Goal: Task Accomplishment & Management: Manage account settings

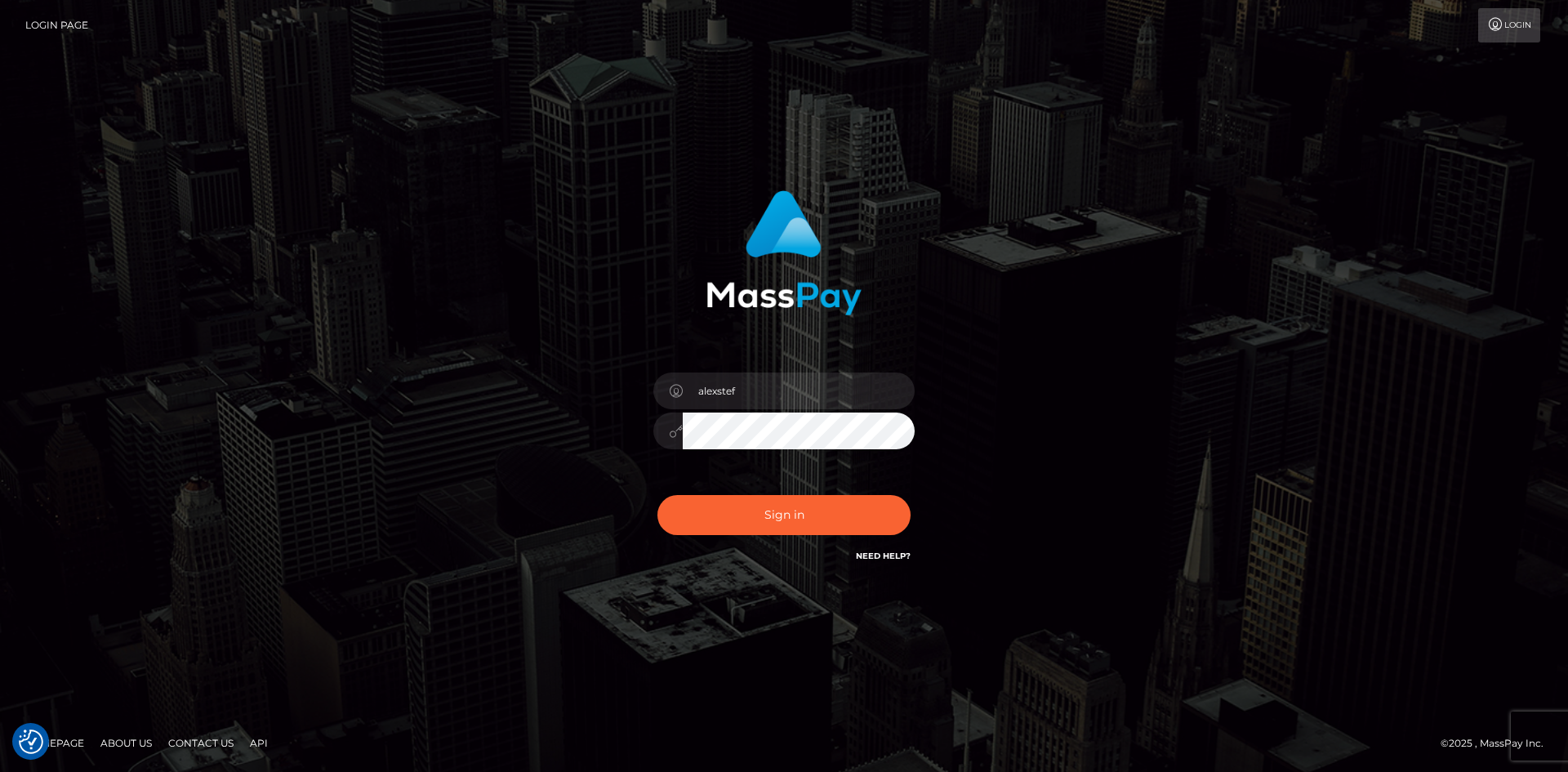
click at [804, 513] on button "Sign in" at bounding box center [784, 515] width 254 height 40
type input "alexstef"
click at [803, 512] on button "Sign in" at bounding box center [784, 515] width 254 height 40
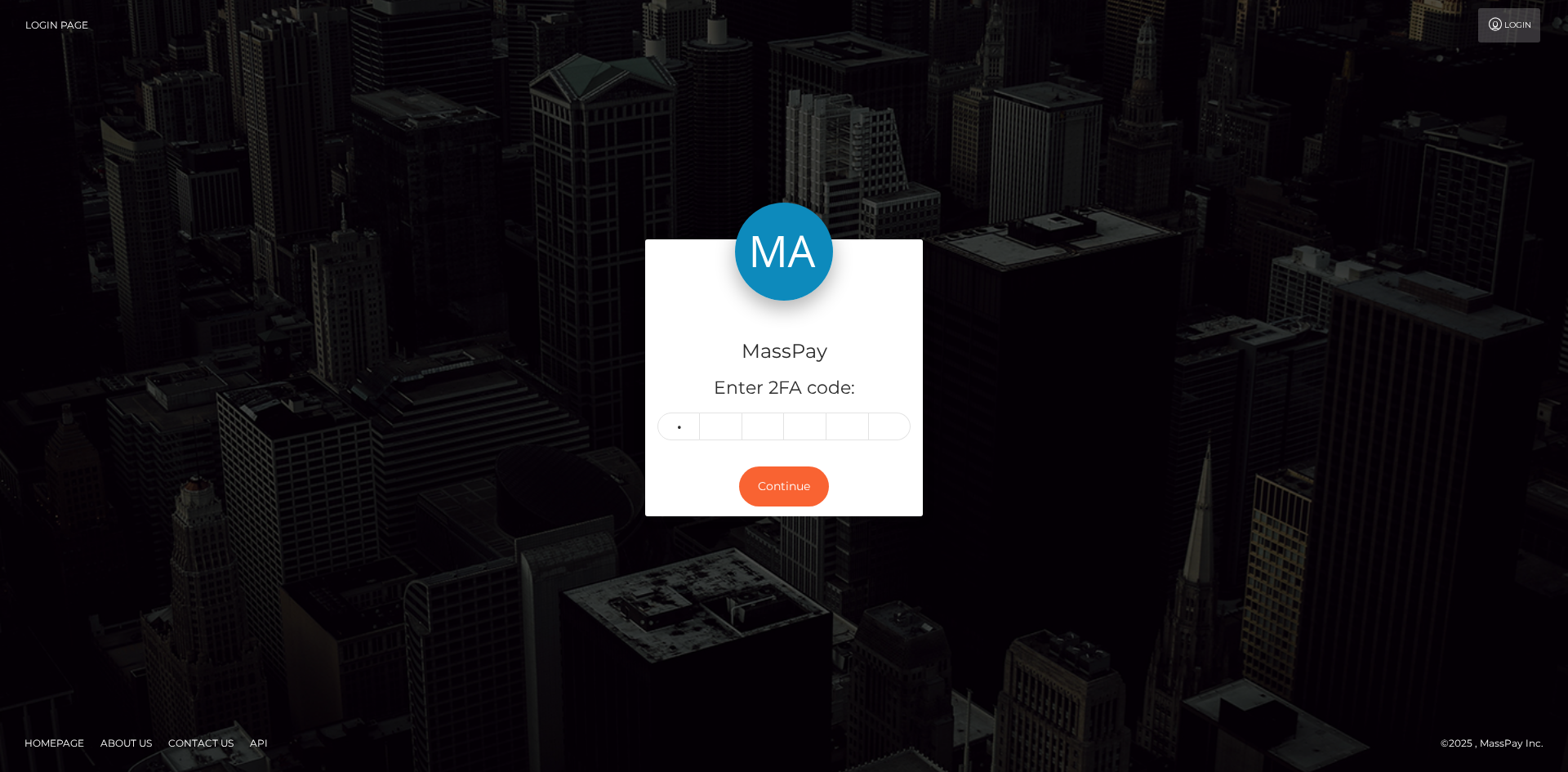
type input "8"
type input "3"
type input "0"
type input "6"
type input "1"
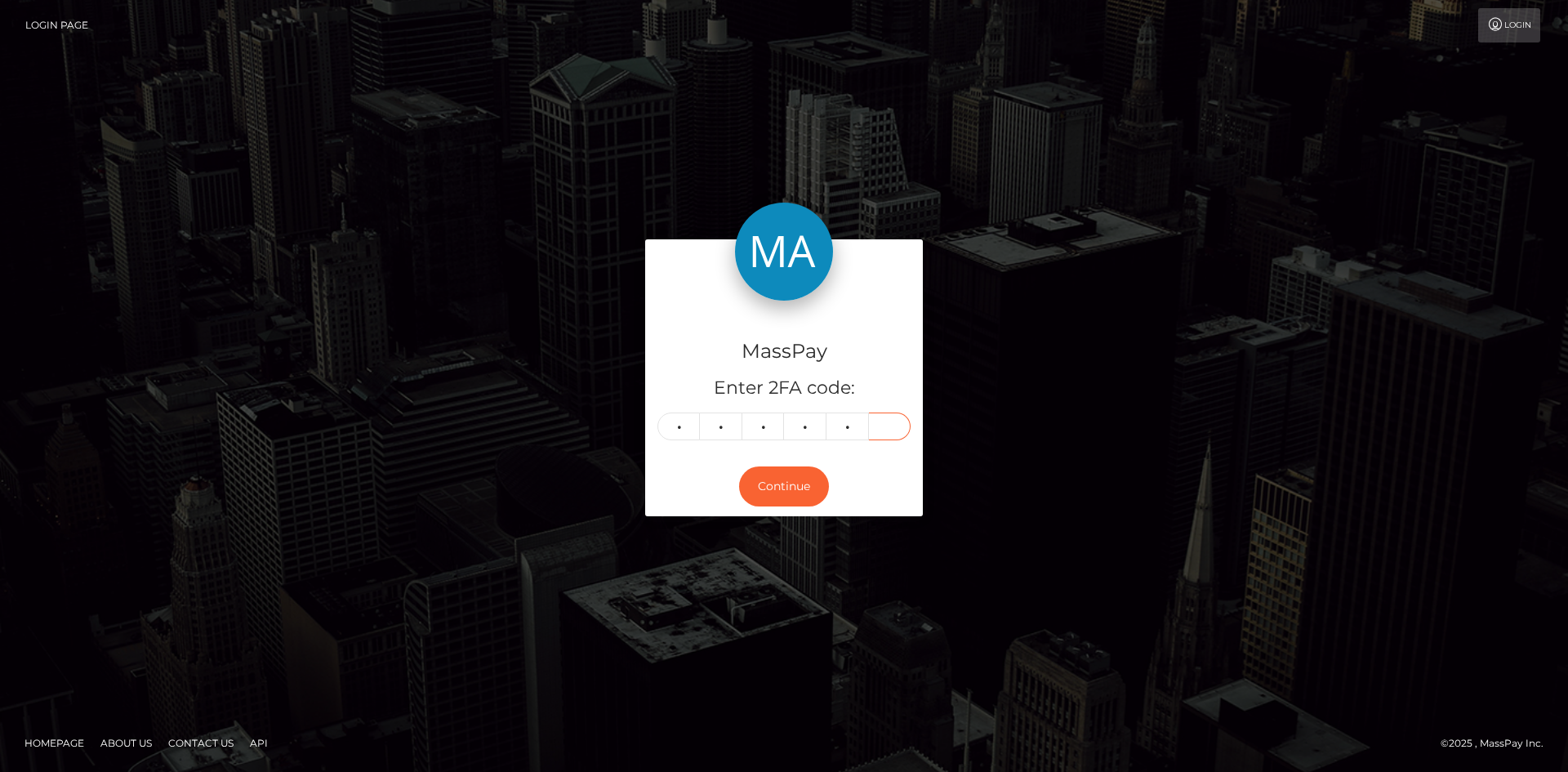
type input "5"
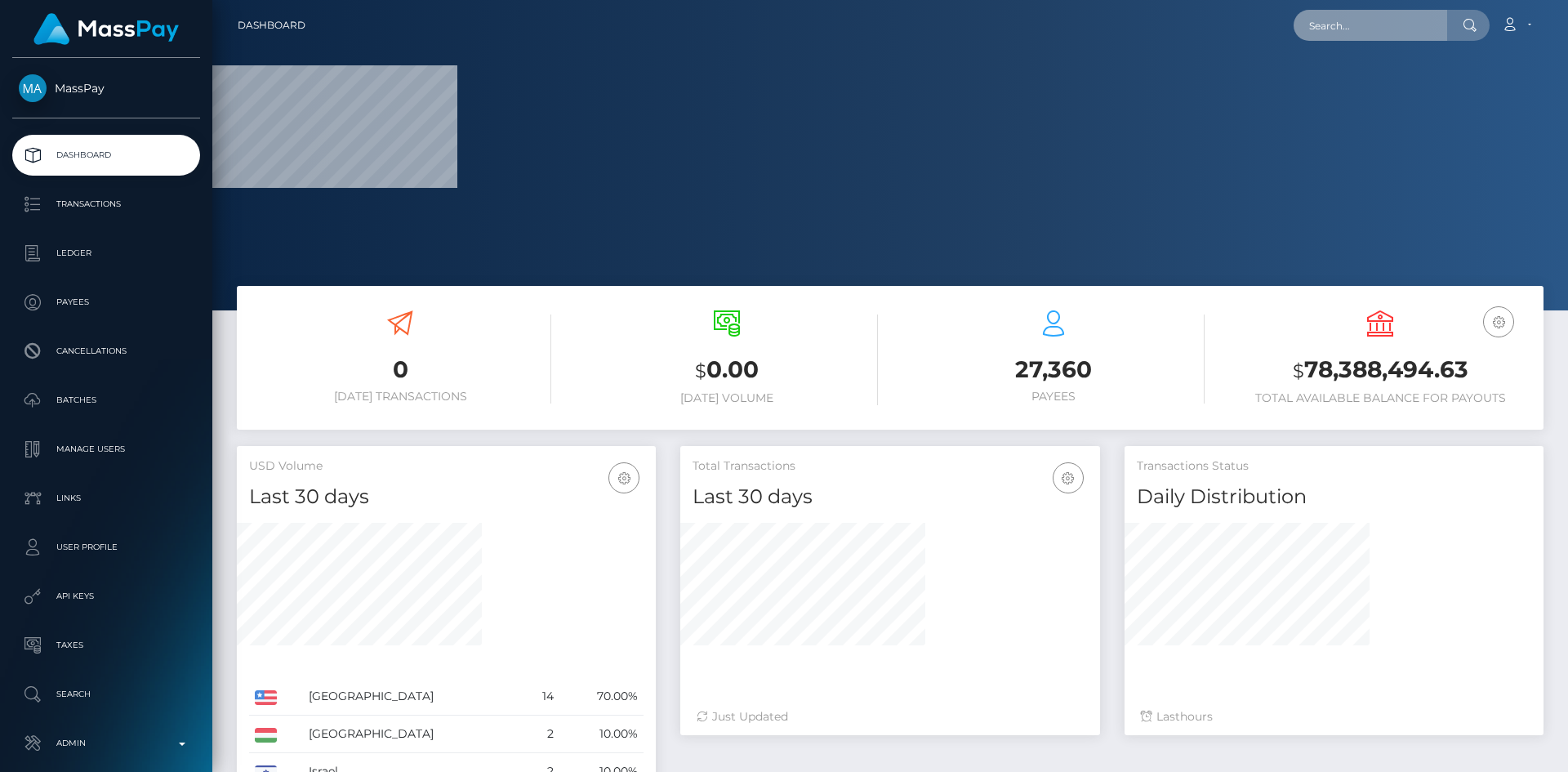
click at [1327, 31] on input "text" at bounding box center [1370, 24] width 154 height 31
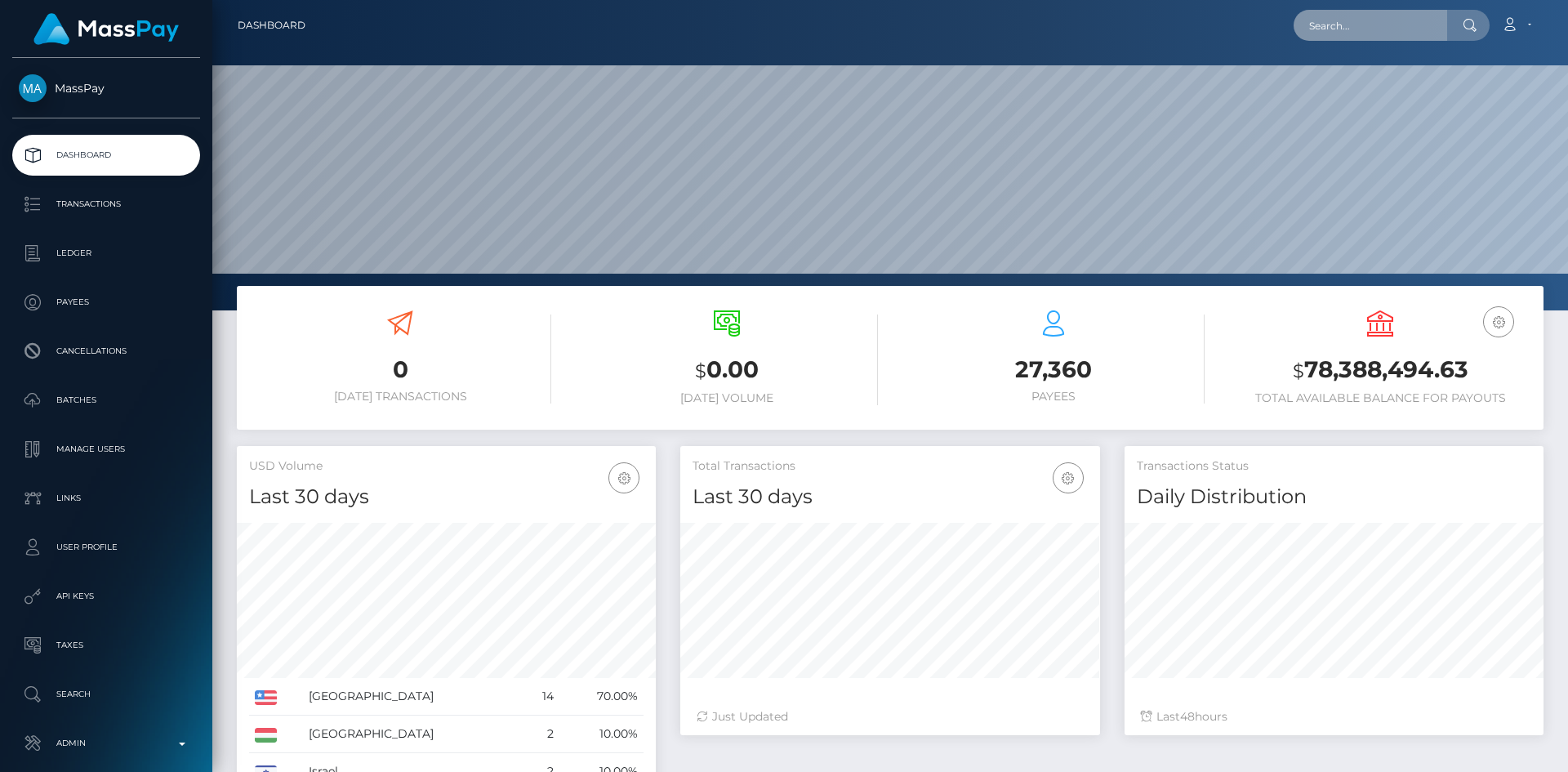
scroll to position [290, 420]
paste input "62575"
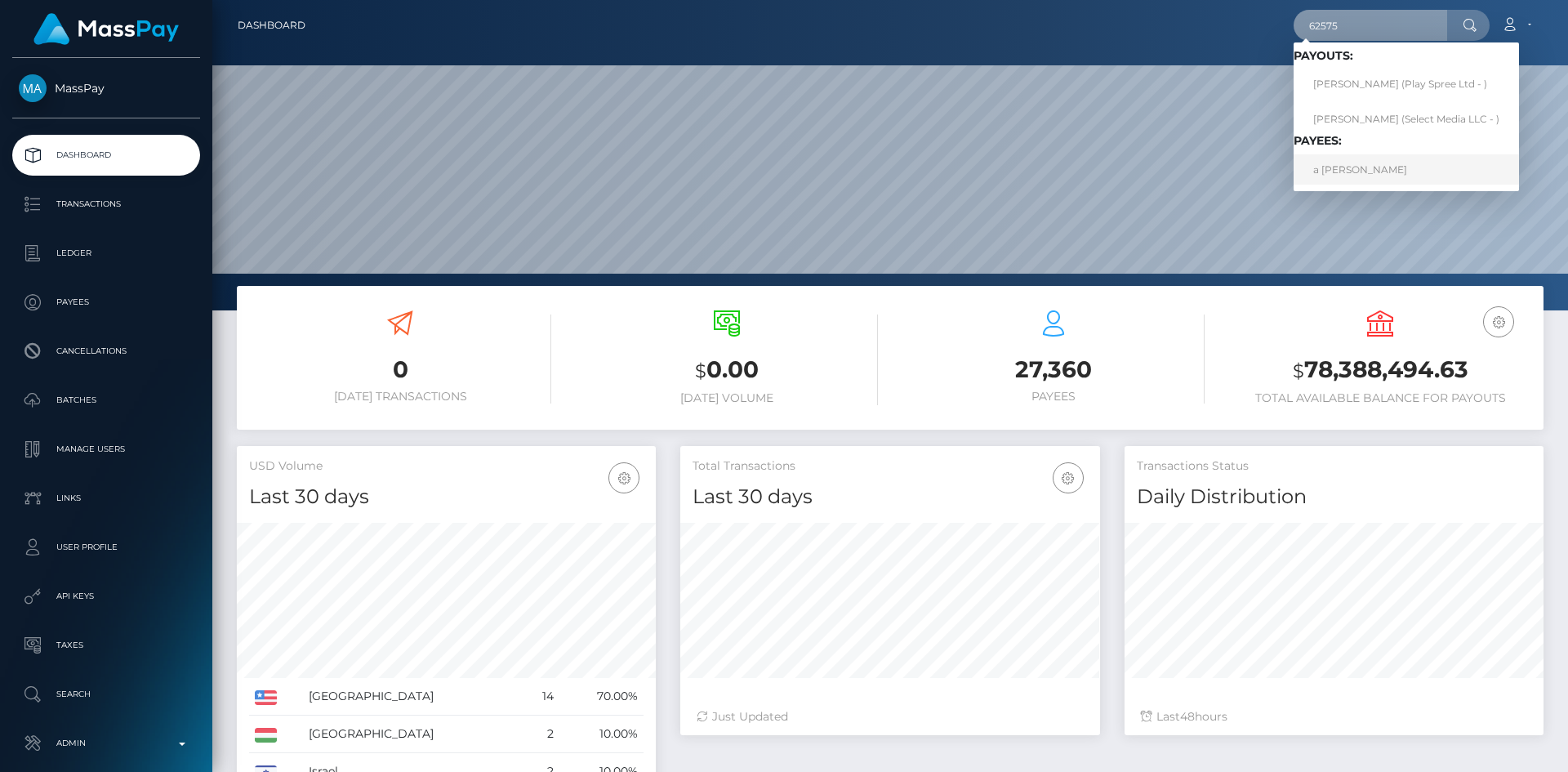
type input "62575"
click at [1399, 175] on link "a Julia Miller" at bounding box center [1406, 170] width 226 height 31
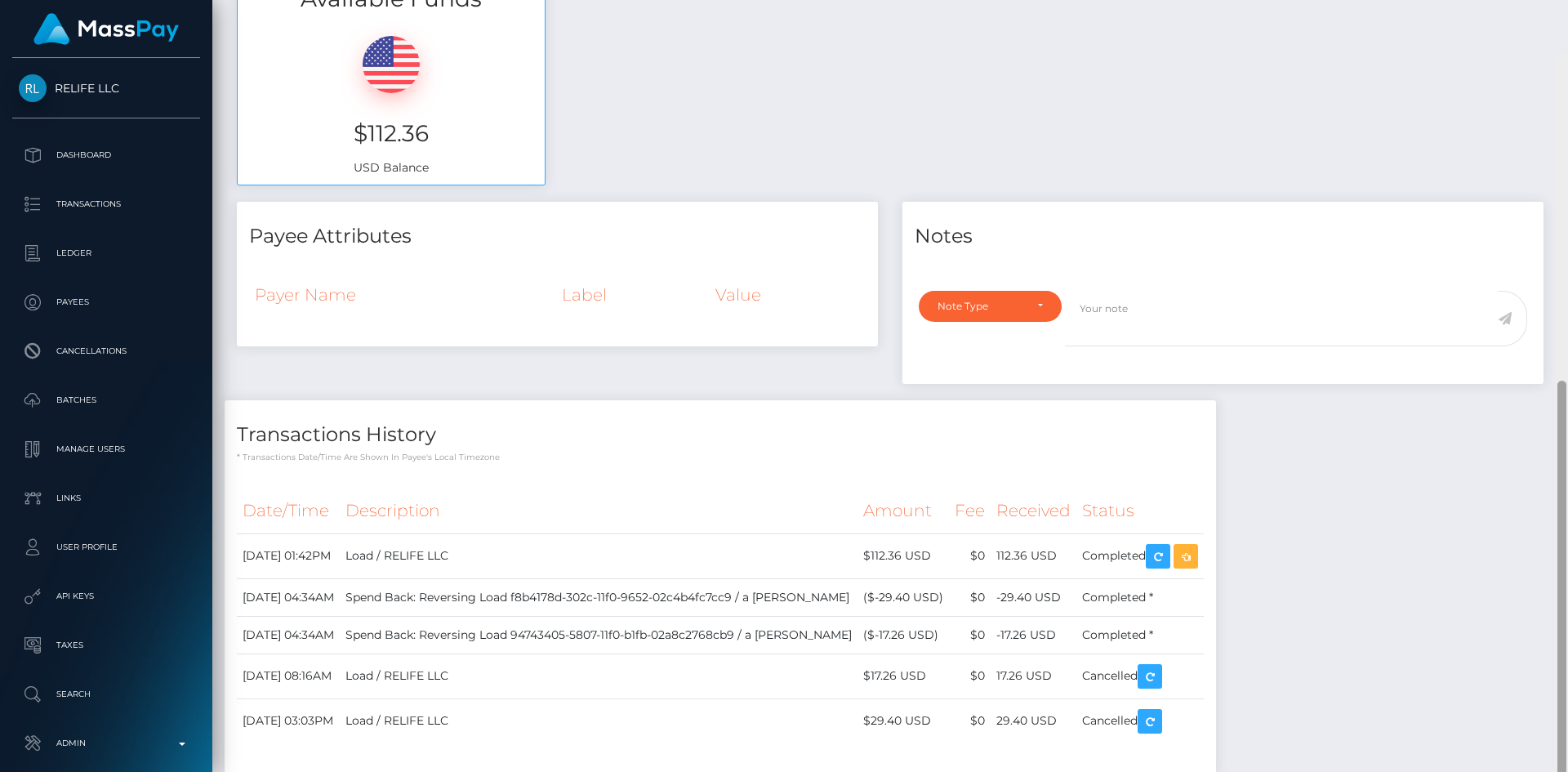
scroll to position [643, 0]
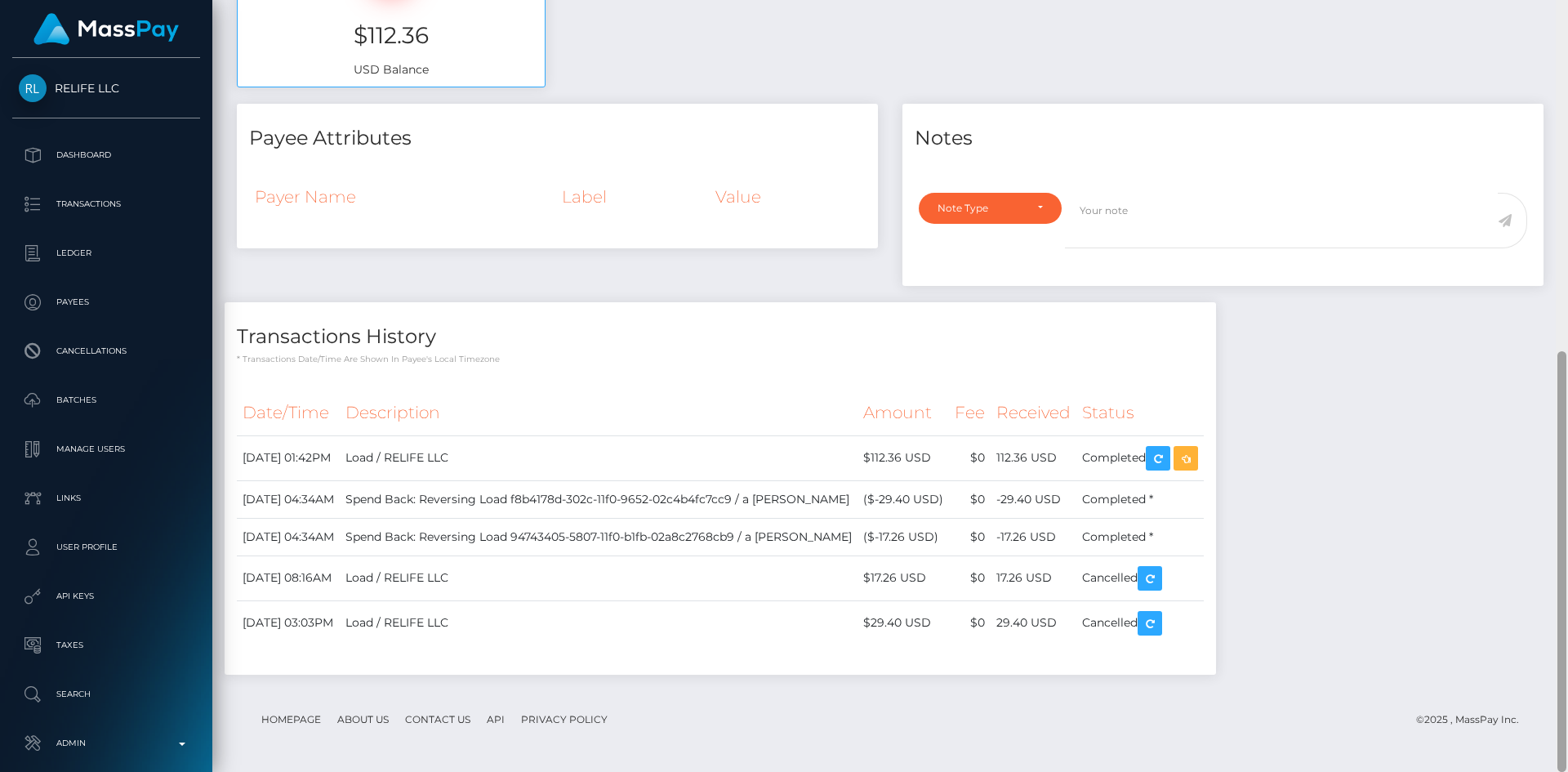
drag, startPoint x: 1565, startPoint y: 177, endPoint x: 1567, endPoint y: 546, distance: 369.0
click at [1567, 546] on div at bounding box center [1562, 386] width 12 height 772
click at [1195, 460] on icon "button" at bounding box center [1186, 458] width 19 height 20
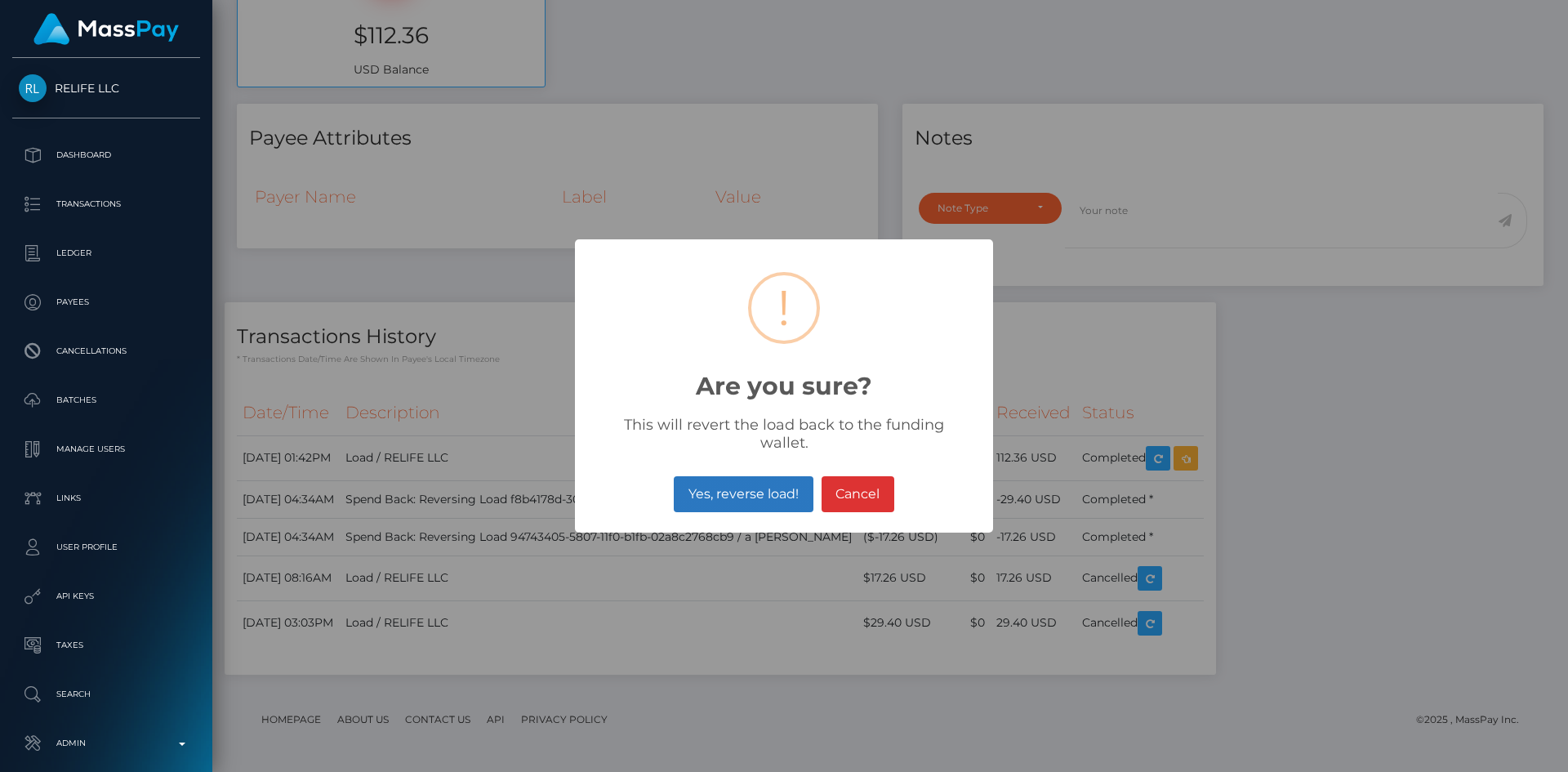
click at [778, 479] on button "Yes, reverse load!" at bounding box center [743, 493] width 139 height 36
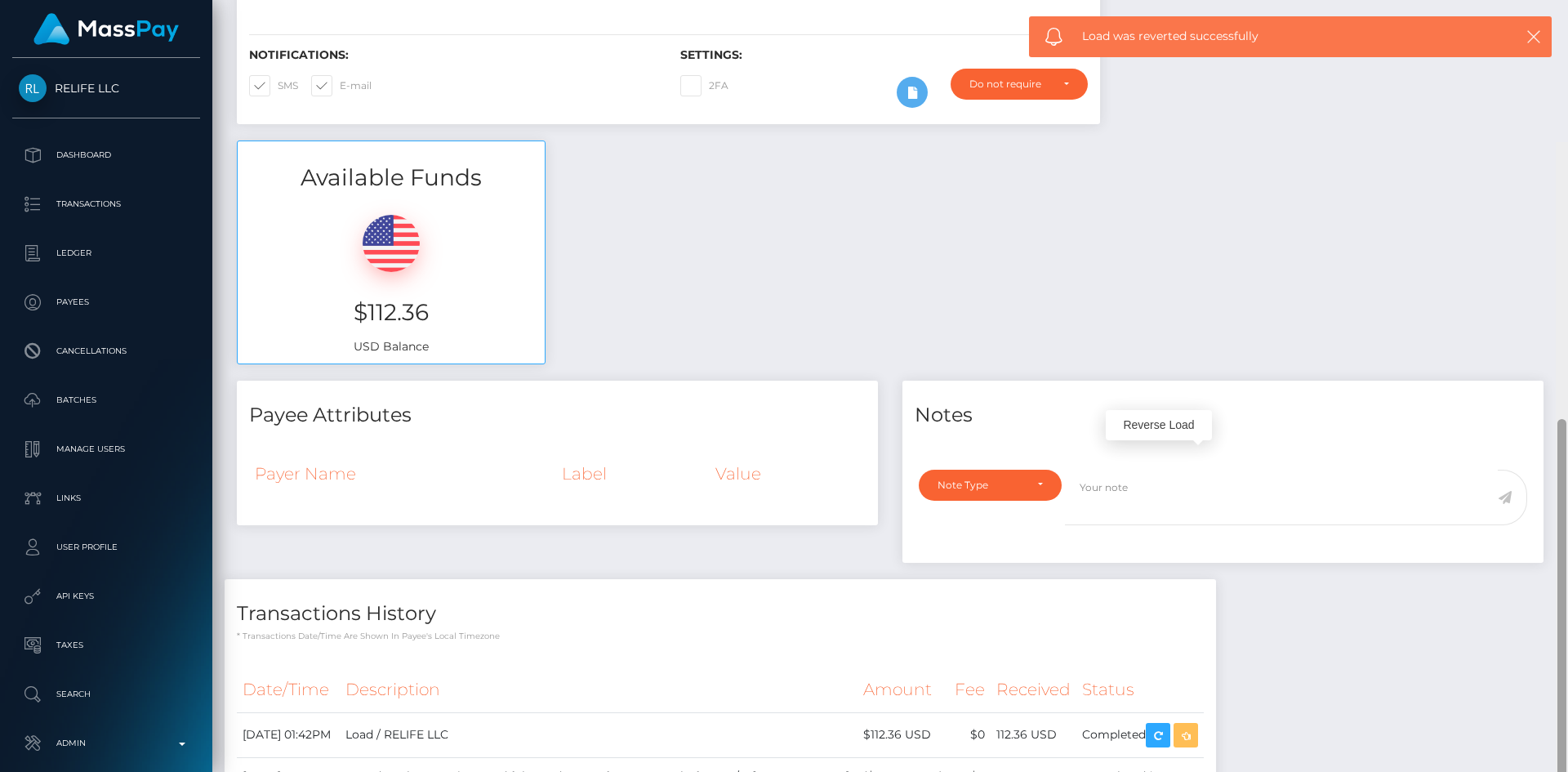
scroll to position [0, 0]
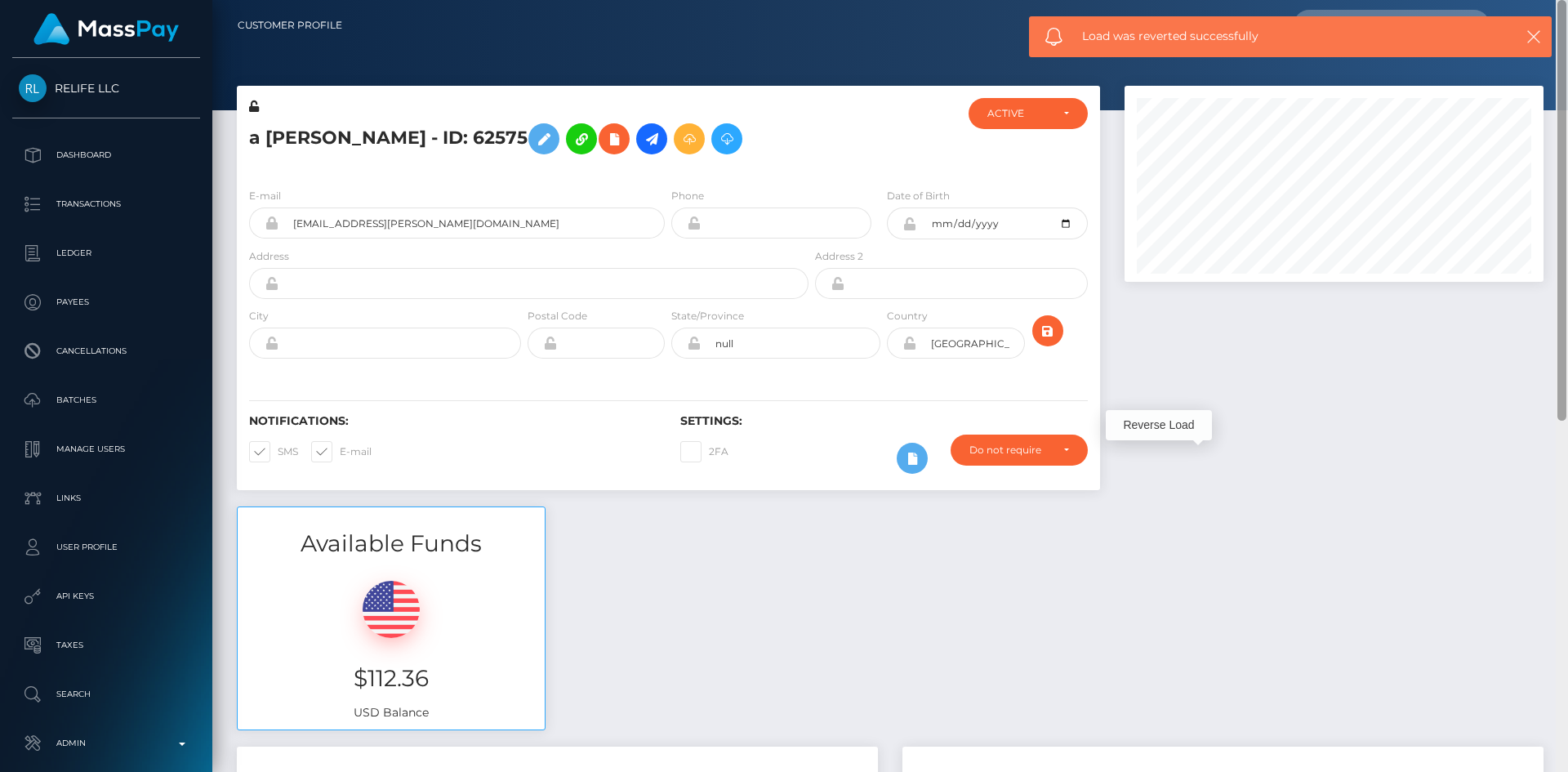
drag, startPoint x: 1560, startPoint y: 399, endPoint x: 1565, endPoint y: -12, distance: 411.0
click at [1565, 0] on html "RELIFE LLC Dashboard Transactions Ledger Payees Cancellations" at bounding box center [784, 386] width 1568 height 772
click at [1013, 107] on div "ACTIVE" at bounding box center [1028, 113] width 119 height 31
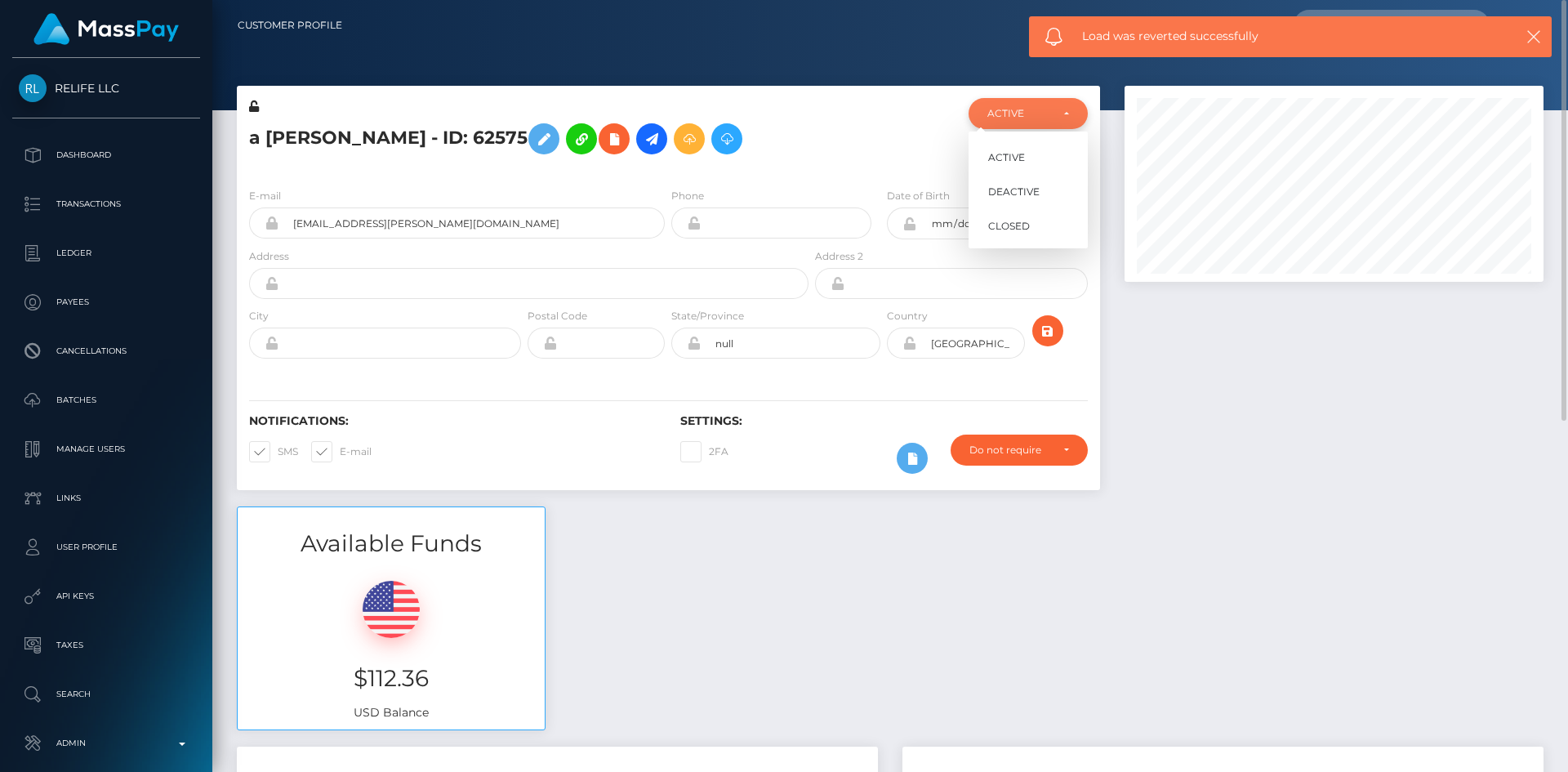
scroll to position [196, 420]
click at [1014, 223] on span "CLOSED" at bounding box center [1009, 226] width 42 height 15
select select "CLOSED"
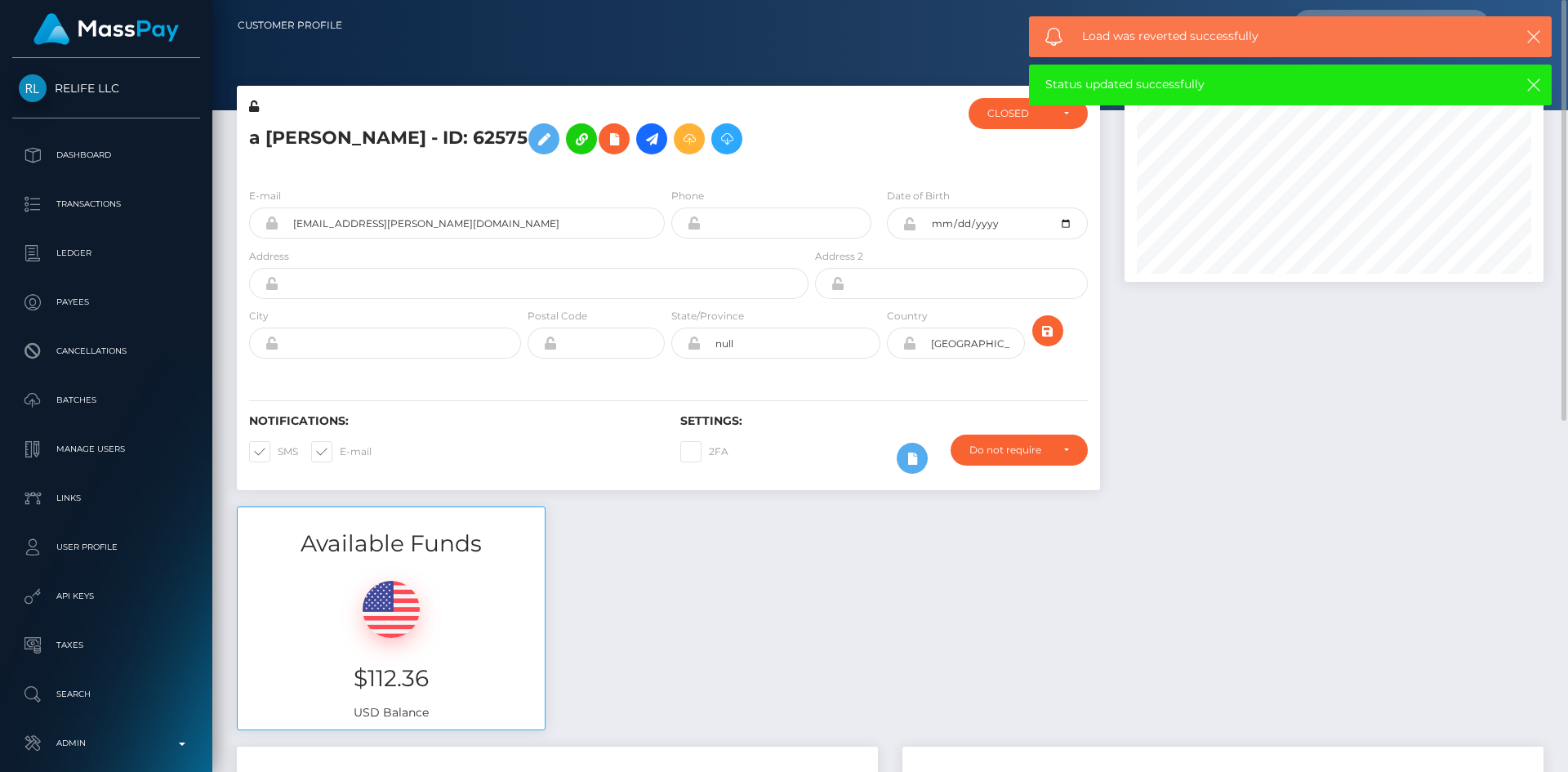
click at [472, 143] on h5 "a Julia Miller - ID: 62575" at bounding box center [524, 139] width 550 height 47
click at [534, 143] on icon at bounding box center [544, 139] width 19 height 20
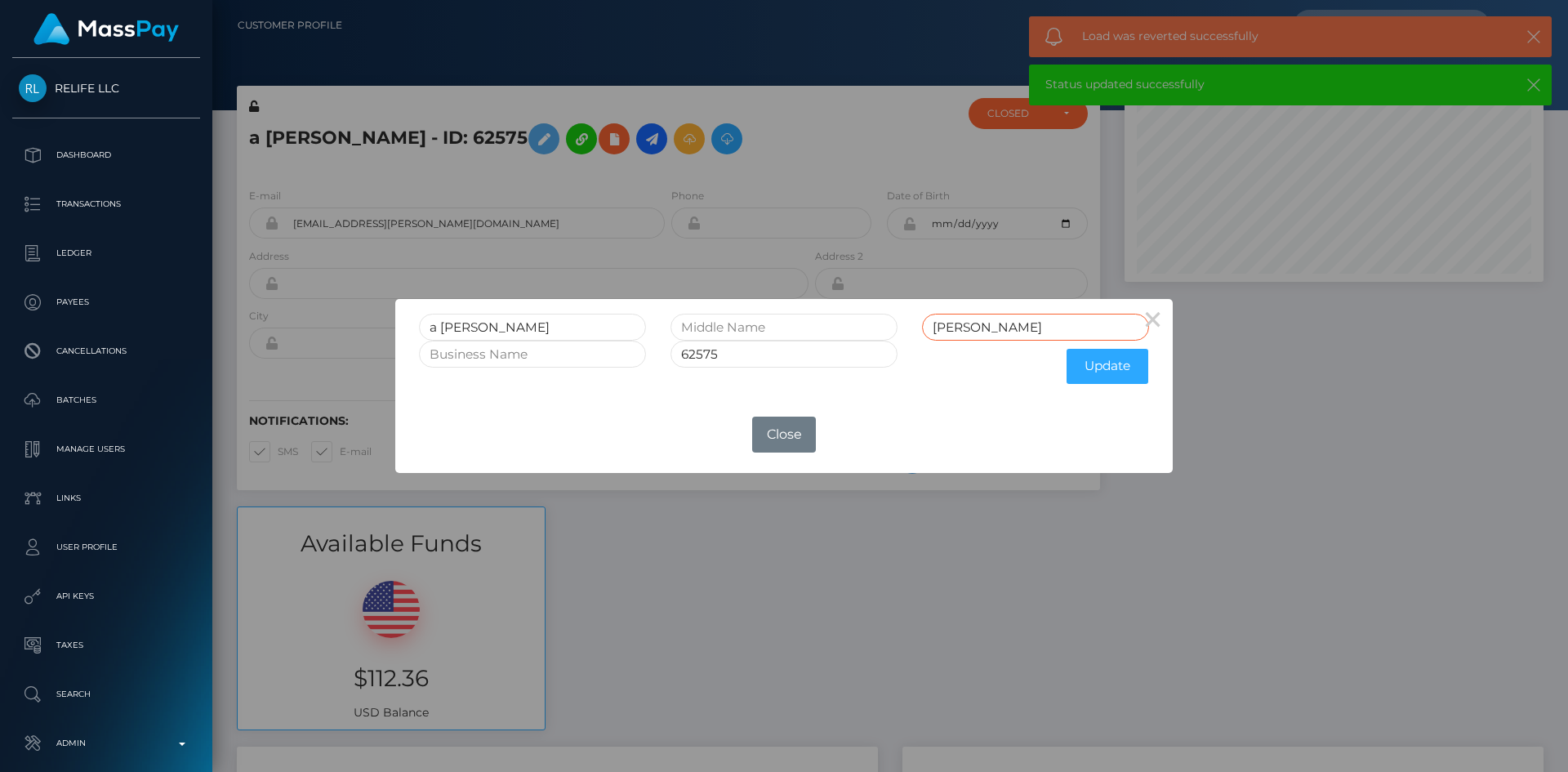
click at [1006, 323] on input "Miller" at bounding box center [1035, 327] width 227 height 27
type input "MillerRET"
click at [785, 366] on input "62575" at bounding box center [784, 353] width 227 height 27
type input "62575RET"
click at [1108, 374] on button "Update" at bounding box center [1107, 366] width 81 height 35
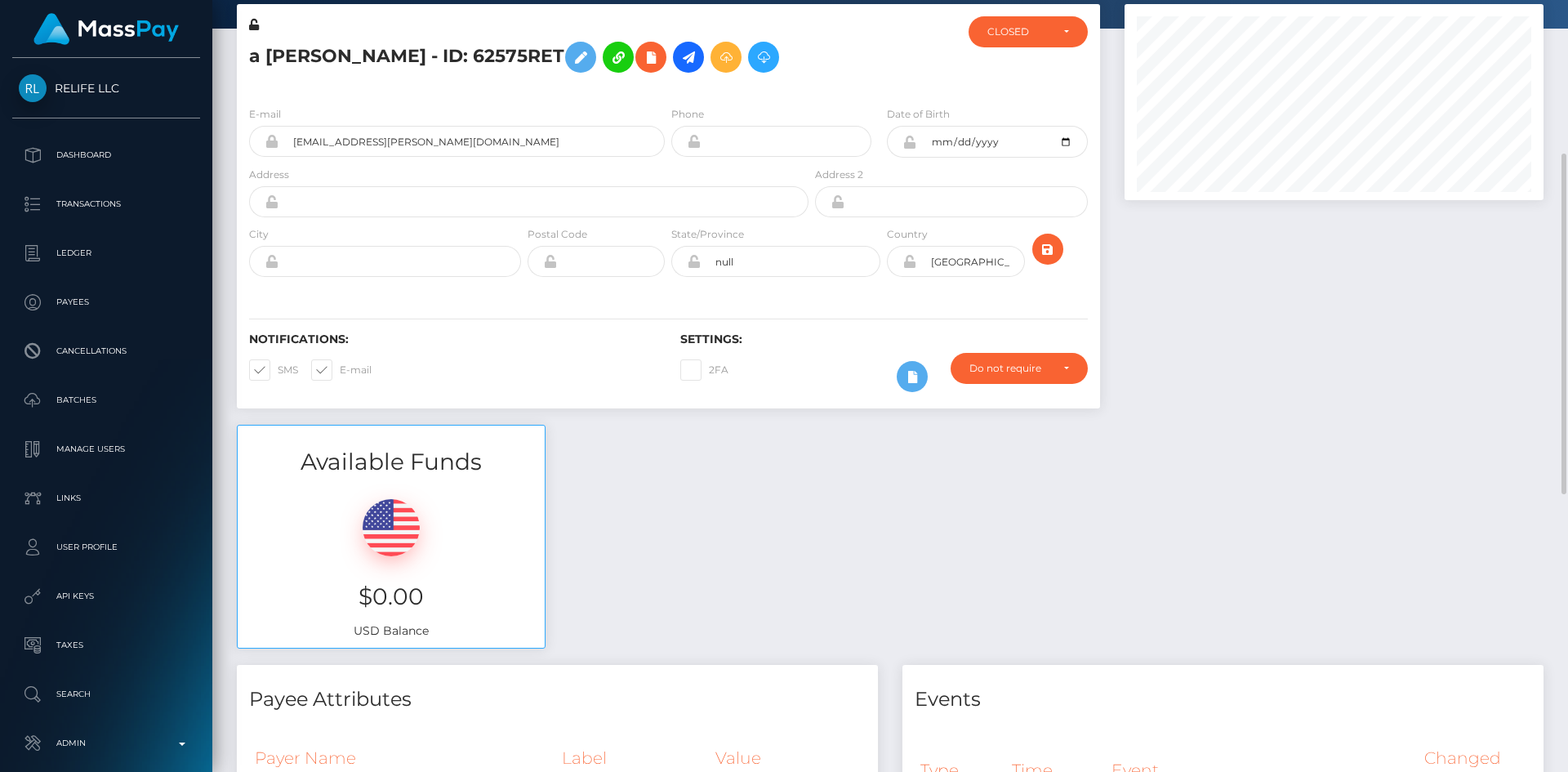
scroll to position [163, 0]
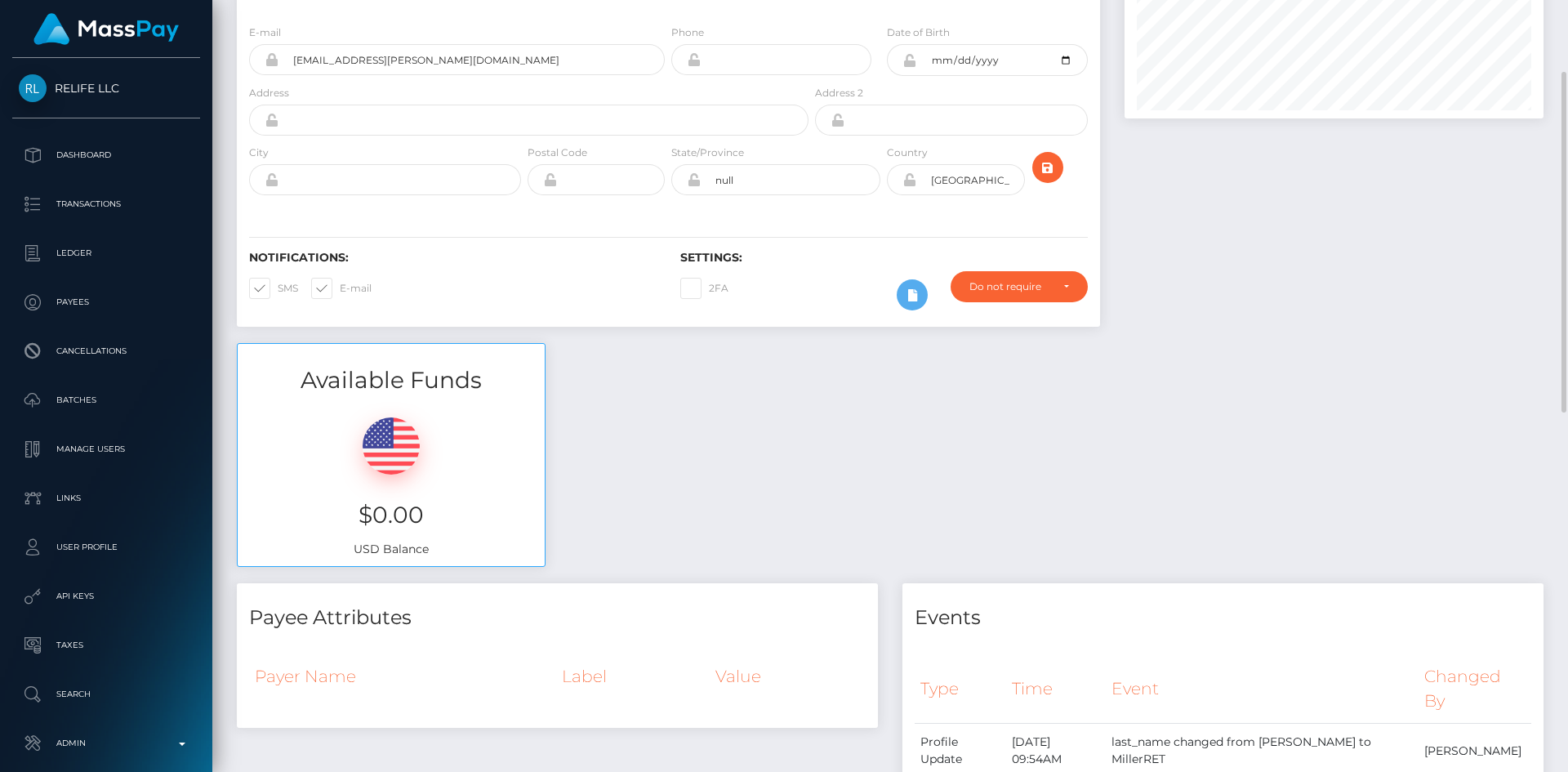
click at [340, 282] on span at bounding box center [340, 288] width 0 height 12
click at [340, 282] on input "E-mail" at bounding box center [345, 283] width 10 height 10
checkbox input "false"
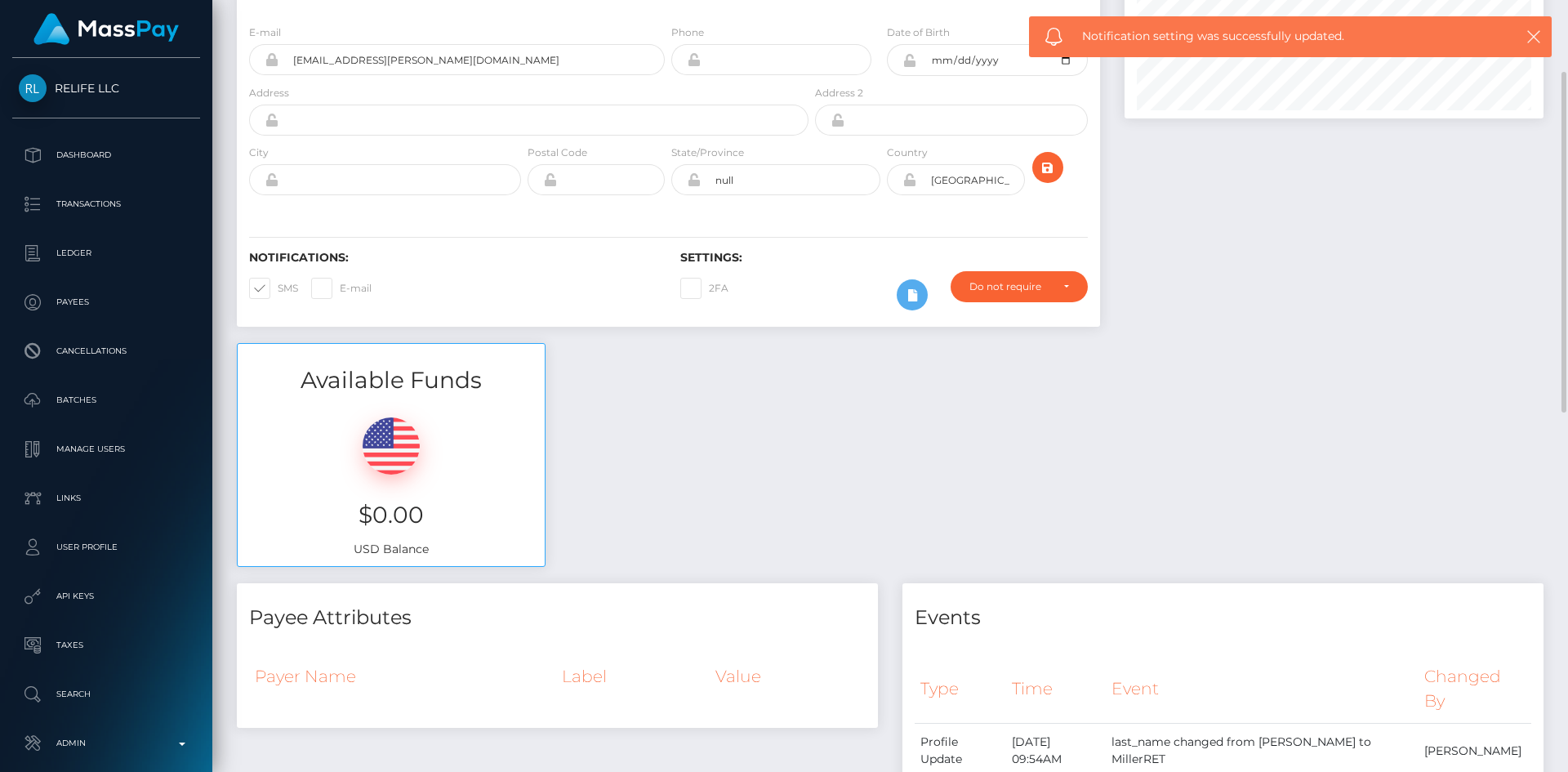
click at [278, 293] on span at bounding box center [278, 288] width 0 height 12
click at [278, 289] on input "SMS" at bounding box center [283, 283] width 10 height 10
checkbox input "false"
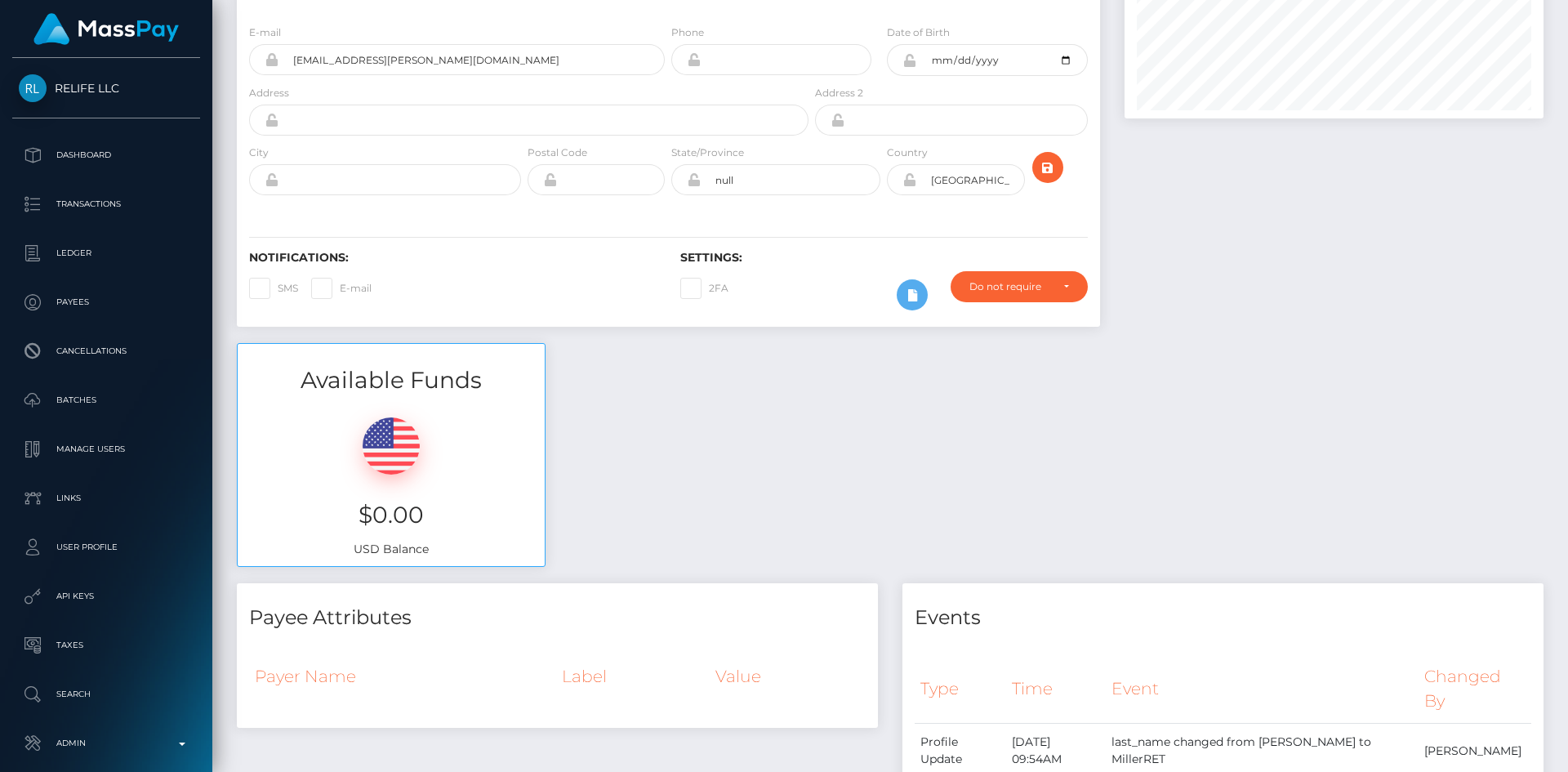
scroll to position [935, 0]
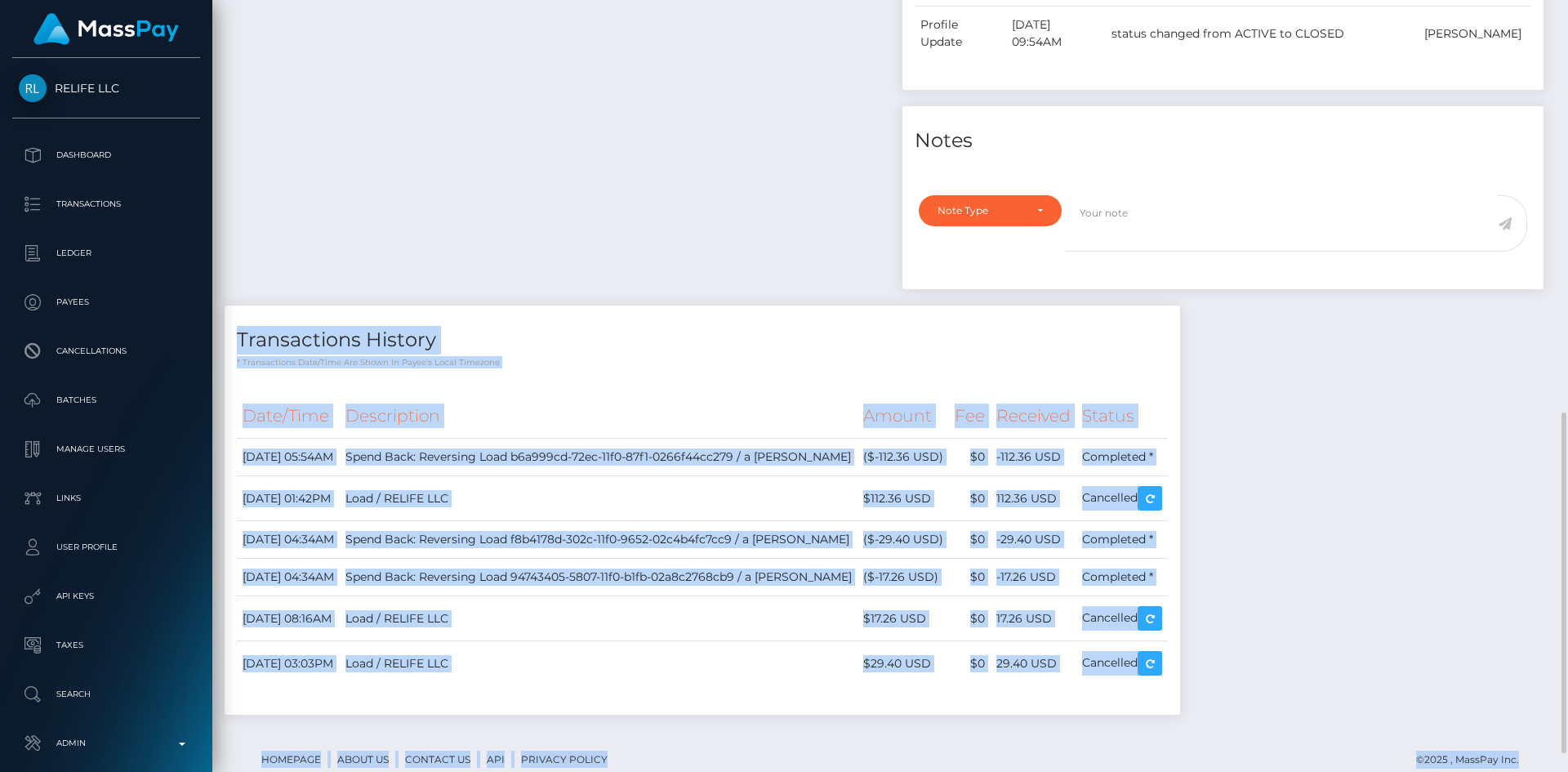
drag, startPoint x: 1566, startPoint y: 191, endPoint x: 1537, endPoint y: 396, distance: 207.0
click at [1552, 403] on div "Customer Profile Loading... Loading..." at bounding box center [890, 386] width 1355 height 772
click at [1474, 474] on div "Payee Attributes Payer Name Label Value Notes" at bounding box center [890, 271] width 1331 height 921
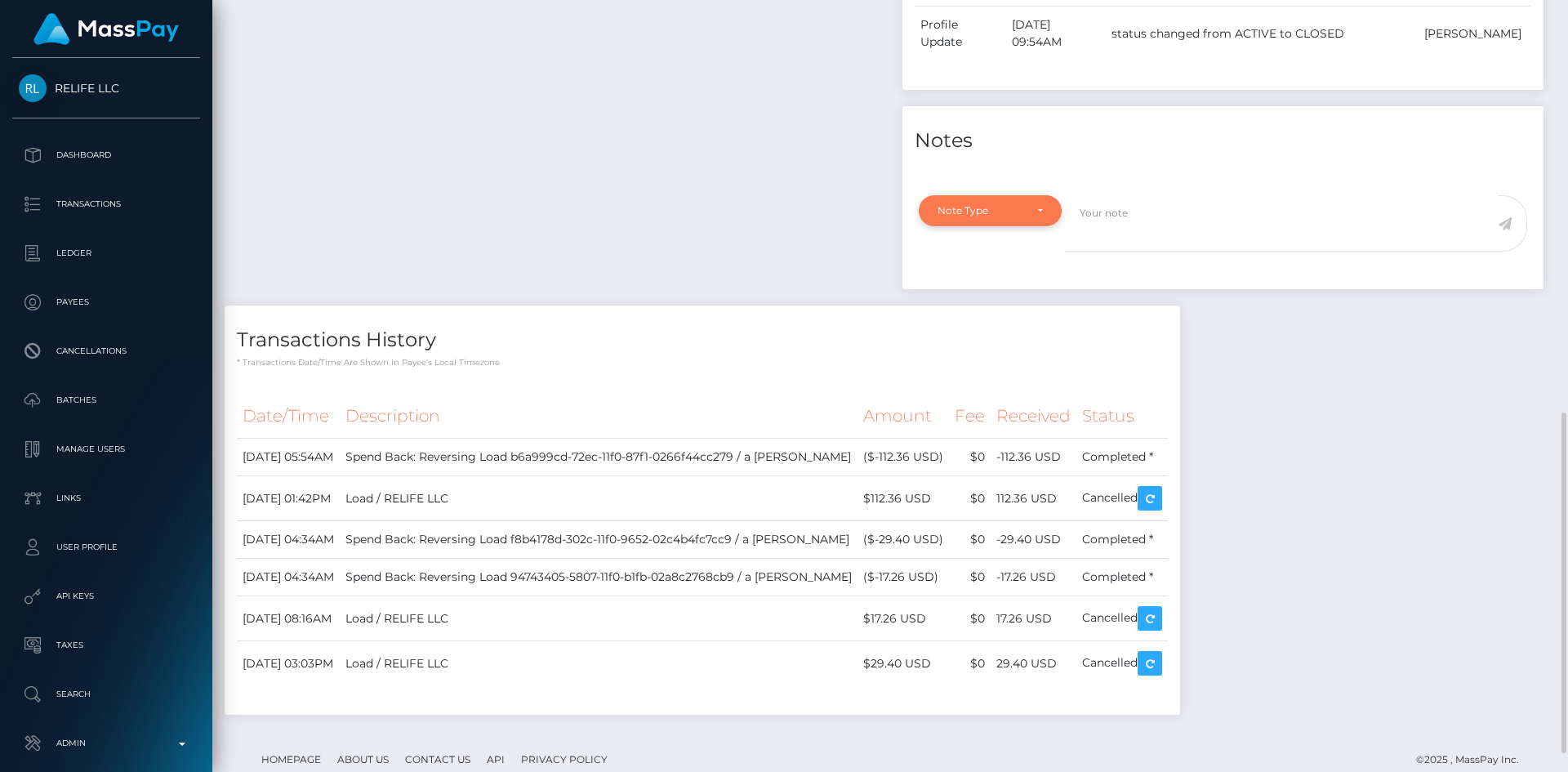
click at [993, 200] on div "Note Type" at bounding box center [990, 210] width 143 height 31
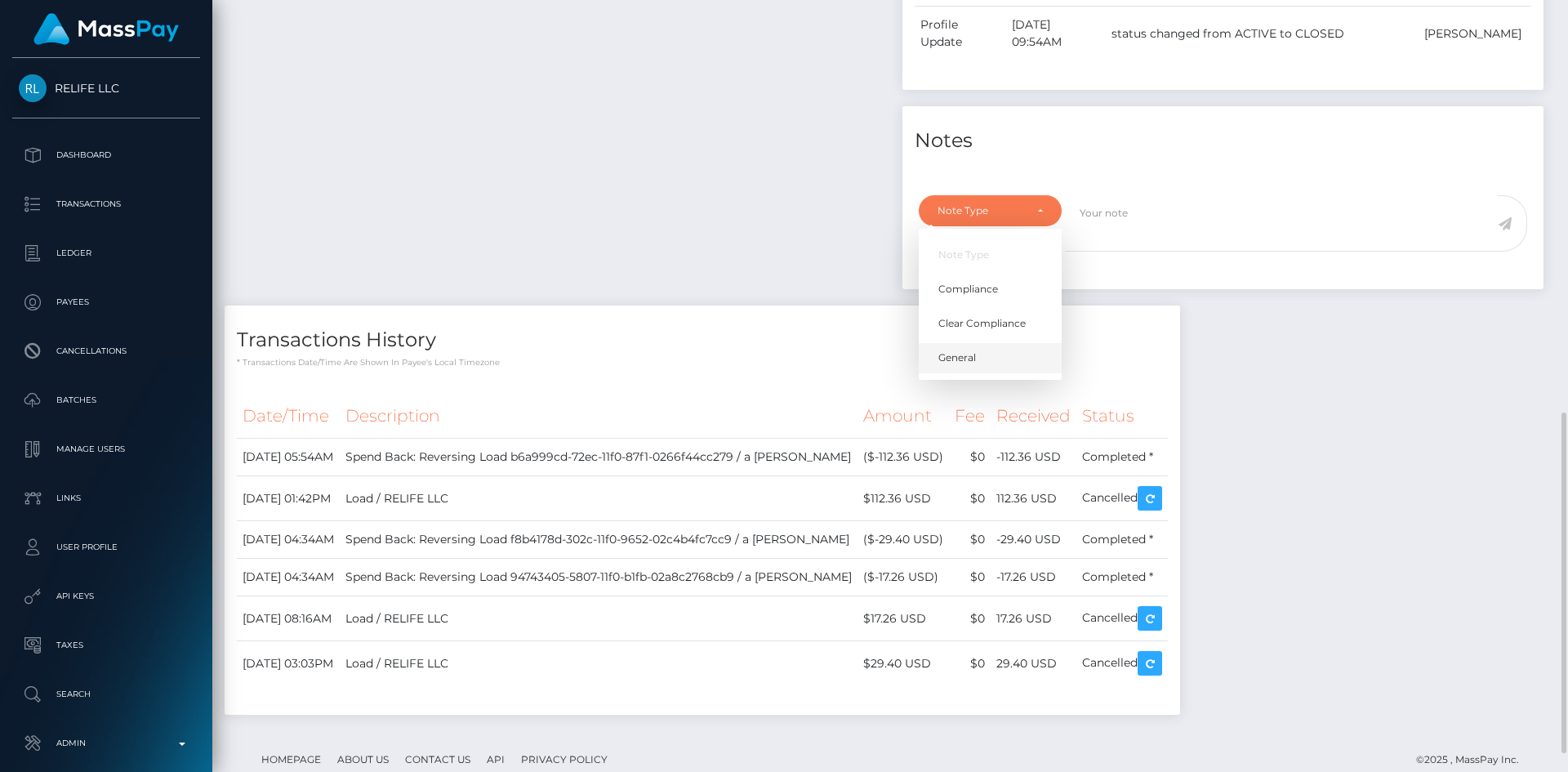
click at [956, 365] on span "General" at bounding box center [957, 358] width 38 height 15
select select "GENERAL"
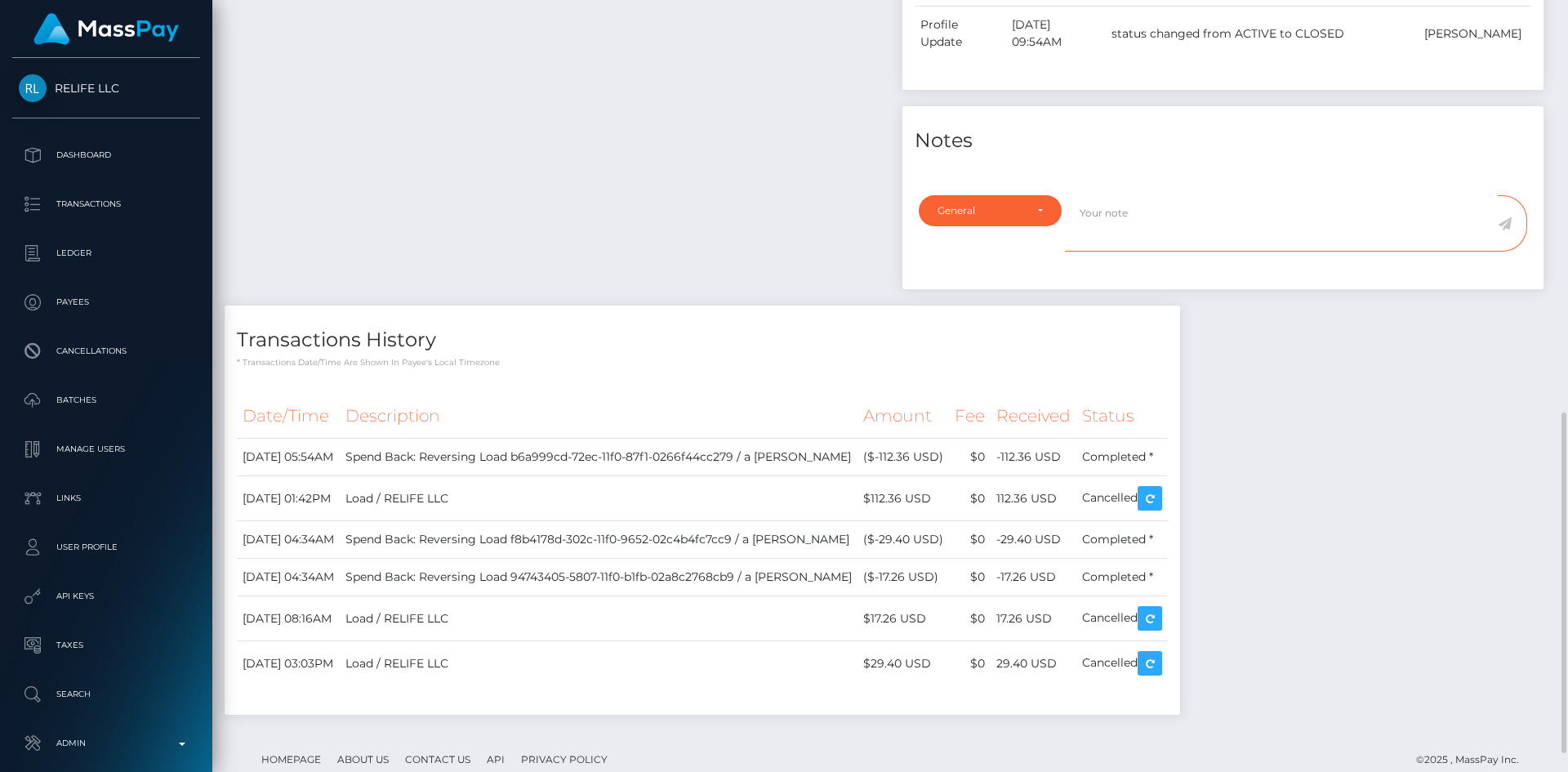
click at [1167, 222] on textarea at bounding box center [1281, 223] width 433 height 56
paste textarea "Ticket #123767"
type textarea "Retired, as per the Client's request, Ticket #123767"
click at [1505, 227] on icon at bounding box center [1505, 223] width 14 height 13
